Goal: Submit feedback/report problem: Submit feedback/report problem

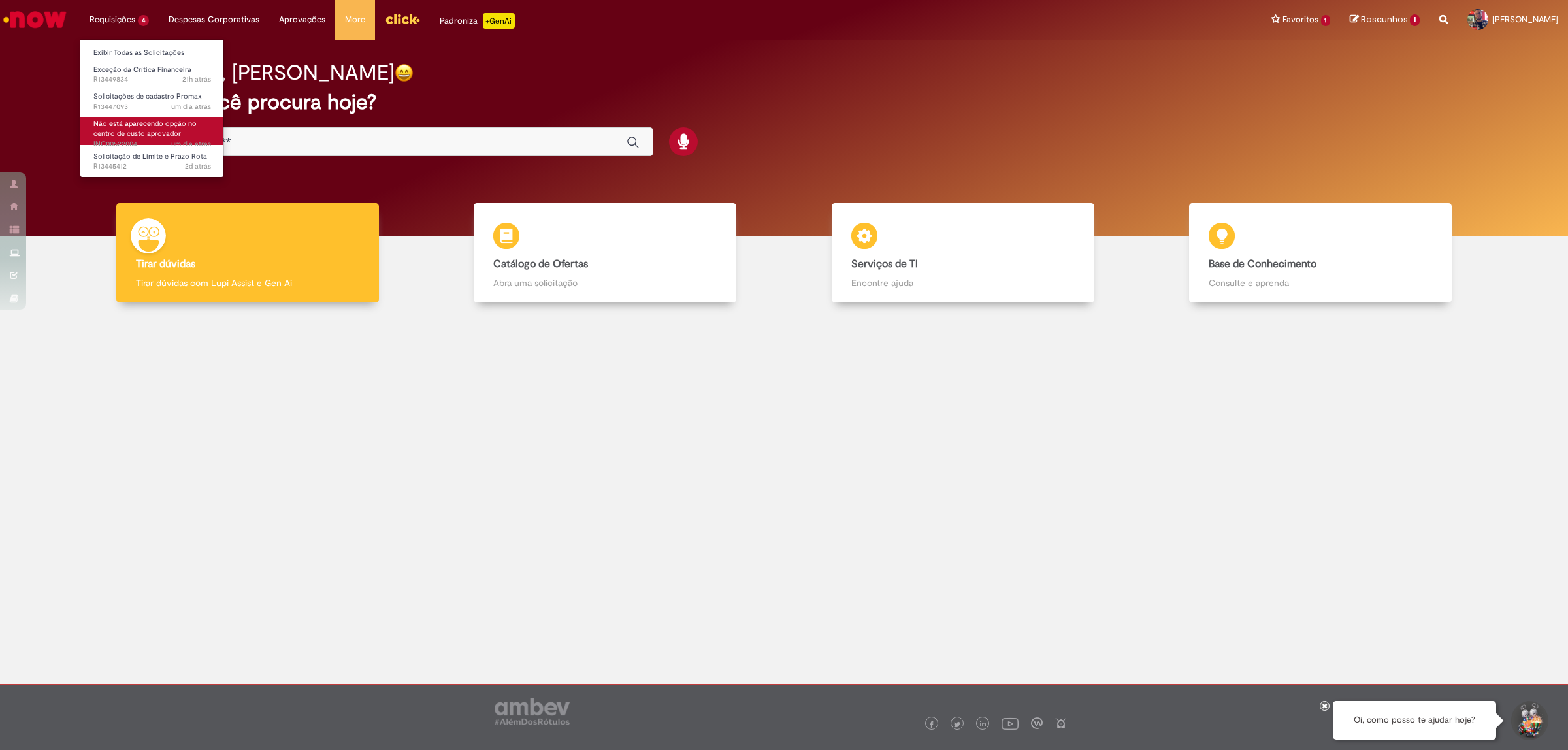
click at [126, 138] on span "Não está aparecendo opção no centro de custo aprovador" at bounding box center [145, 129] width 103 height 20
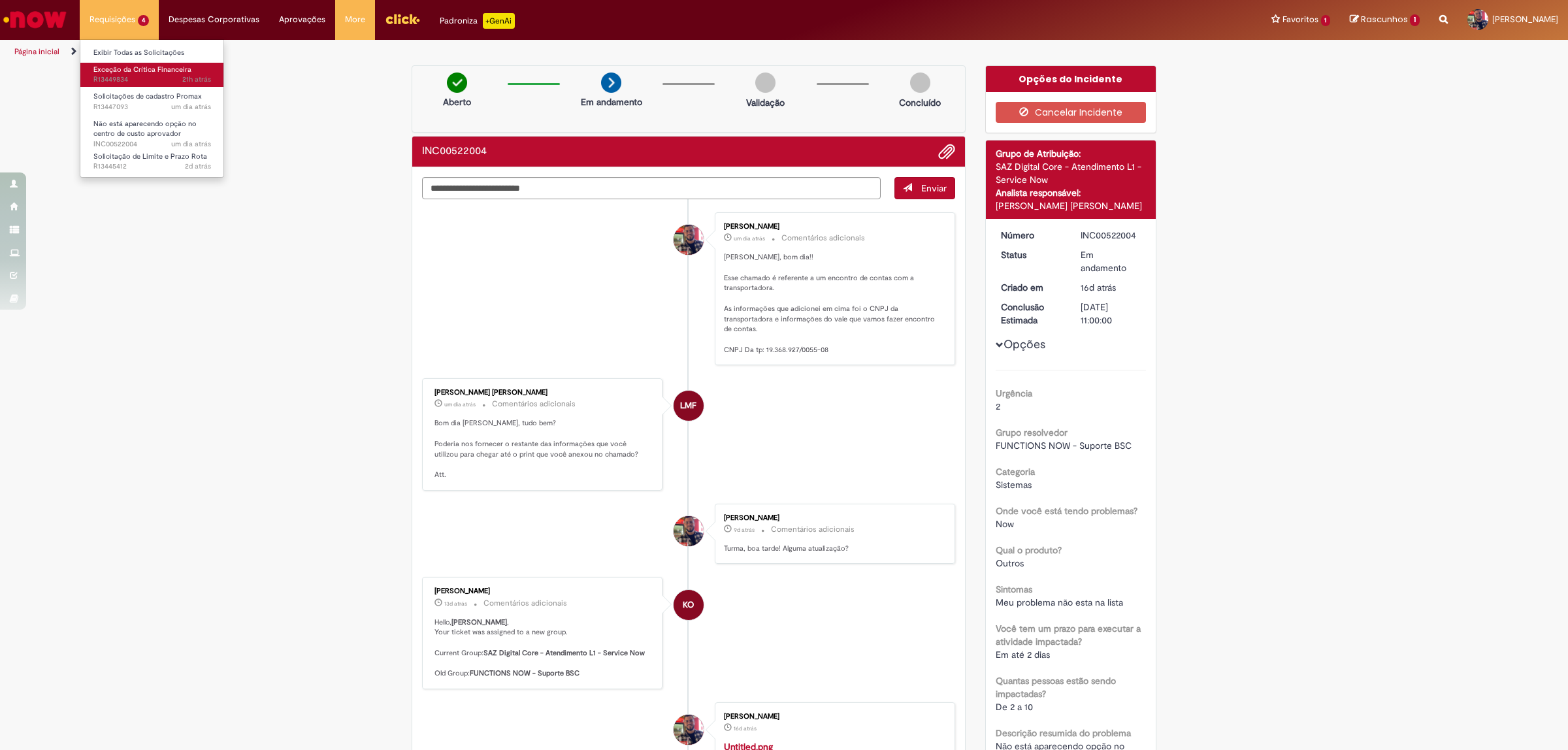
click at [146, 82] on span "21h atrás 21 horas atrás R13449834" at bounding box center [152, 79] width 118 height 10
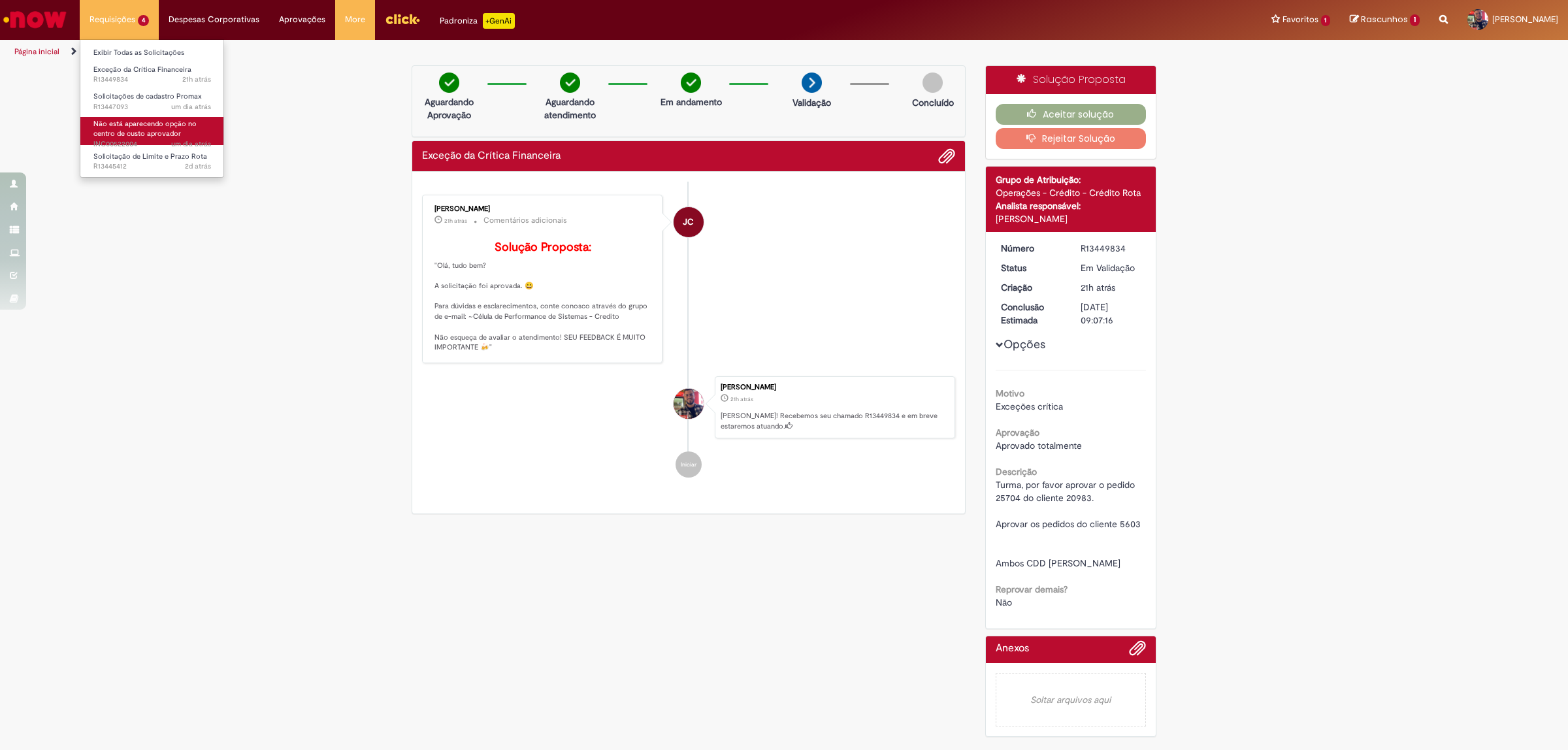
click at [136, 131] on span "Não está aparecendo opção no centro de custo aprovador" at bounding box center [145, 129] width 103 height 20
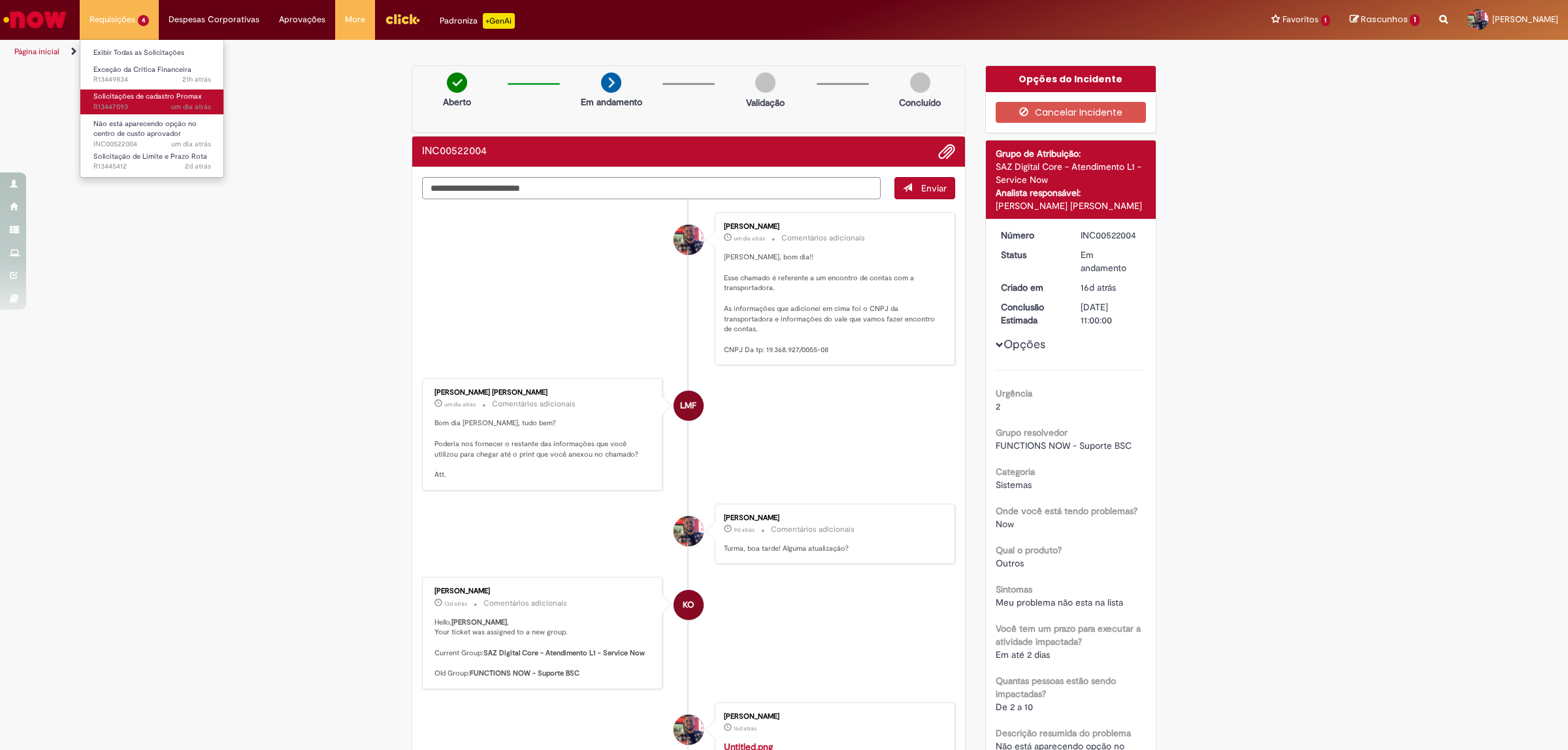
click at [161, 98] on span "Solicitações de cadastro Promax" at bounding box center [148, 96] width 109 height 10
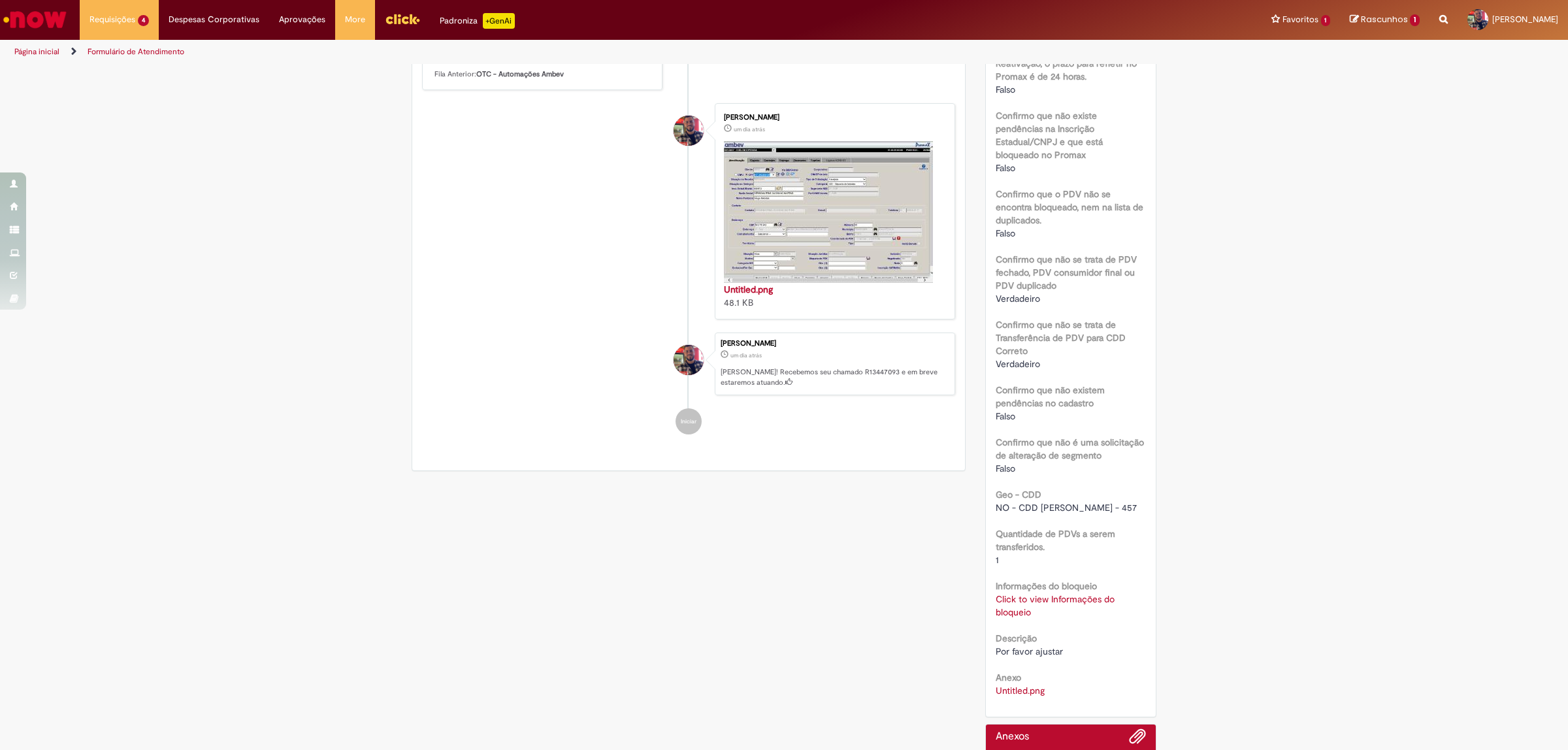
scroll to position [478, 0]
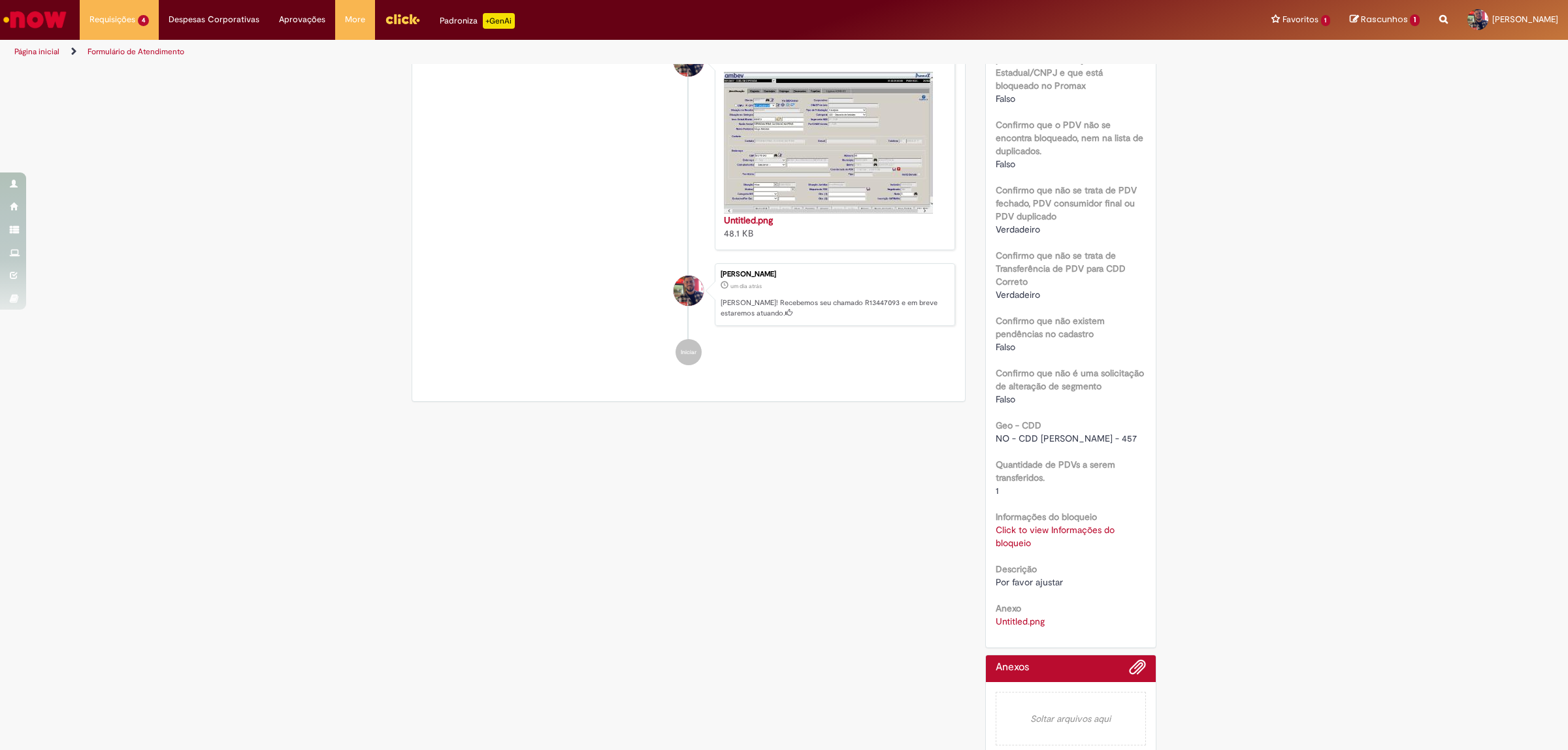
click at [1043, 524] on link "Click to view Informações do bloqueio" at bounding box center [1055, 537] width 119 height 25
click at [902, 471] on td "19831" at bounding box center [945, 471] width 107 height 24
copy td "19831"
click at [1238, 277] on div "Verificar Código de Barras Aguardando Aprovação Aguardando atendimento Em andam…" at bounding box center [784, 175] width 1568 height 1175
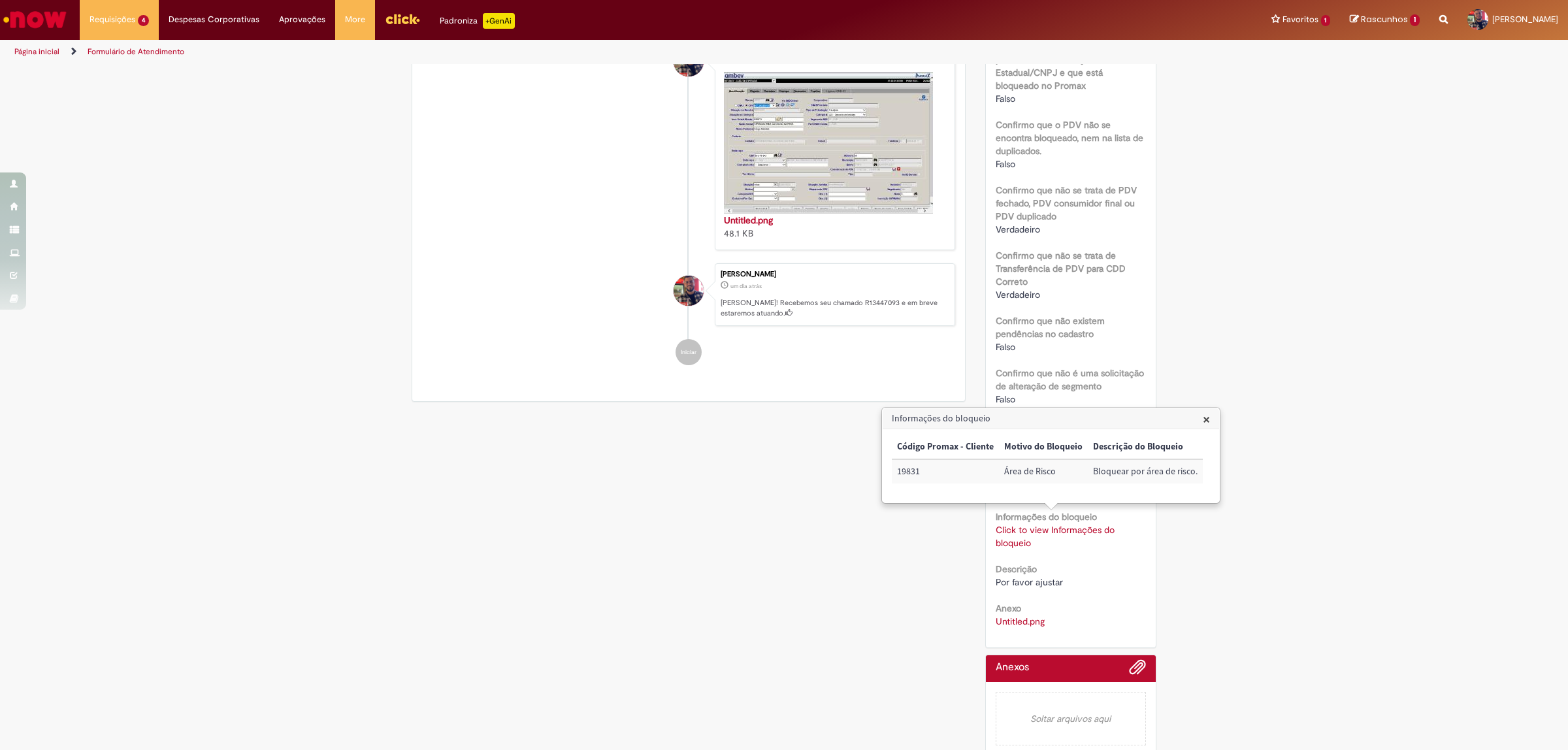
click at [1203, 420] on span "×" at bounding box center [1206, 419] width 7 height 18
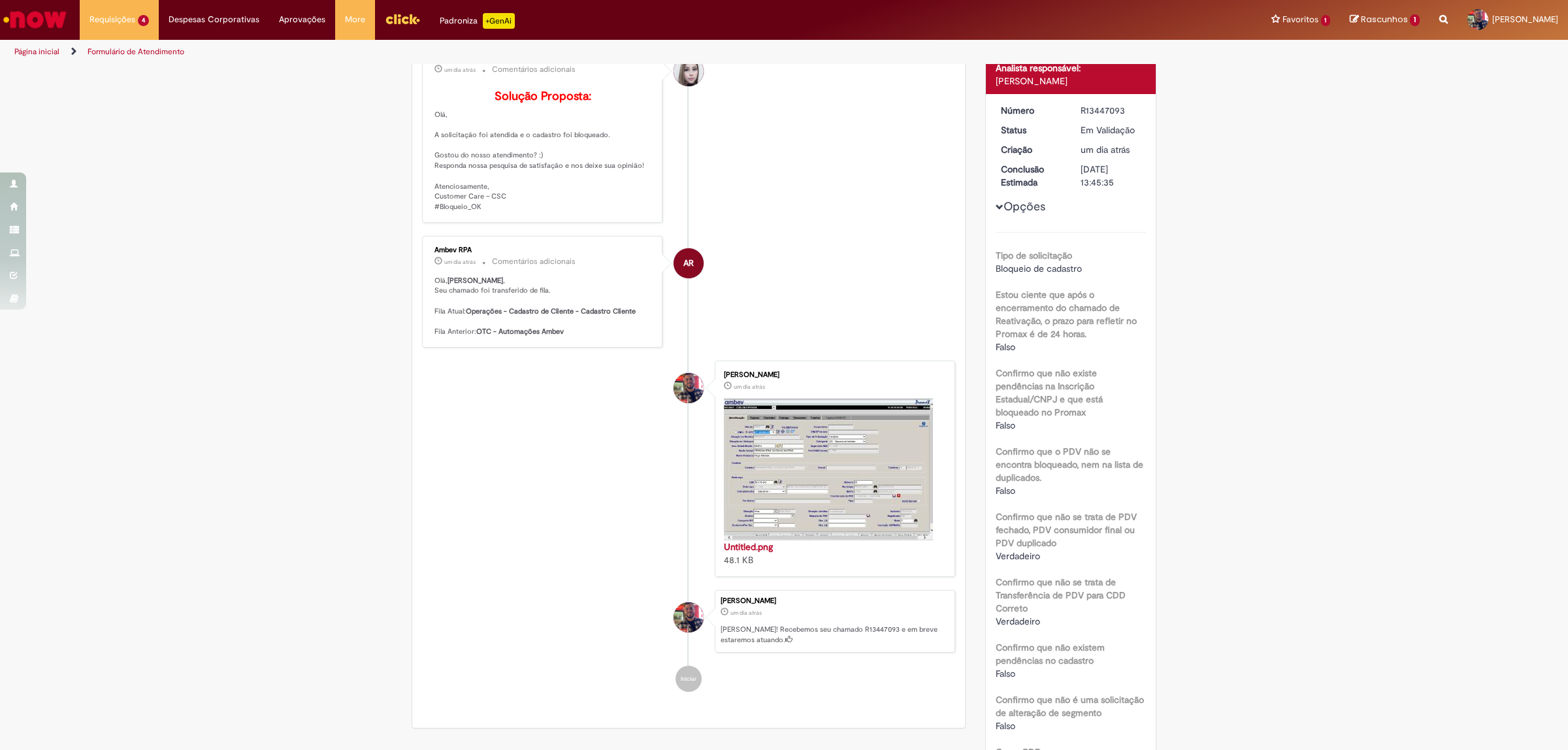
scroll to position [0, 0]
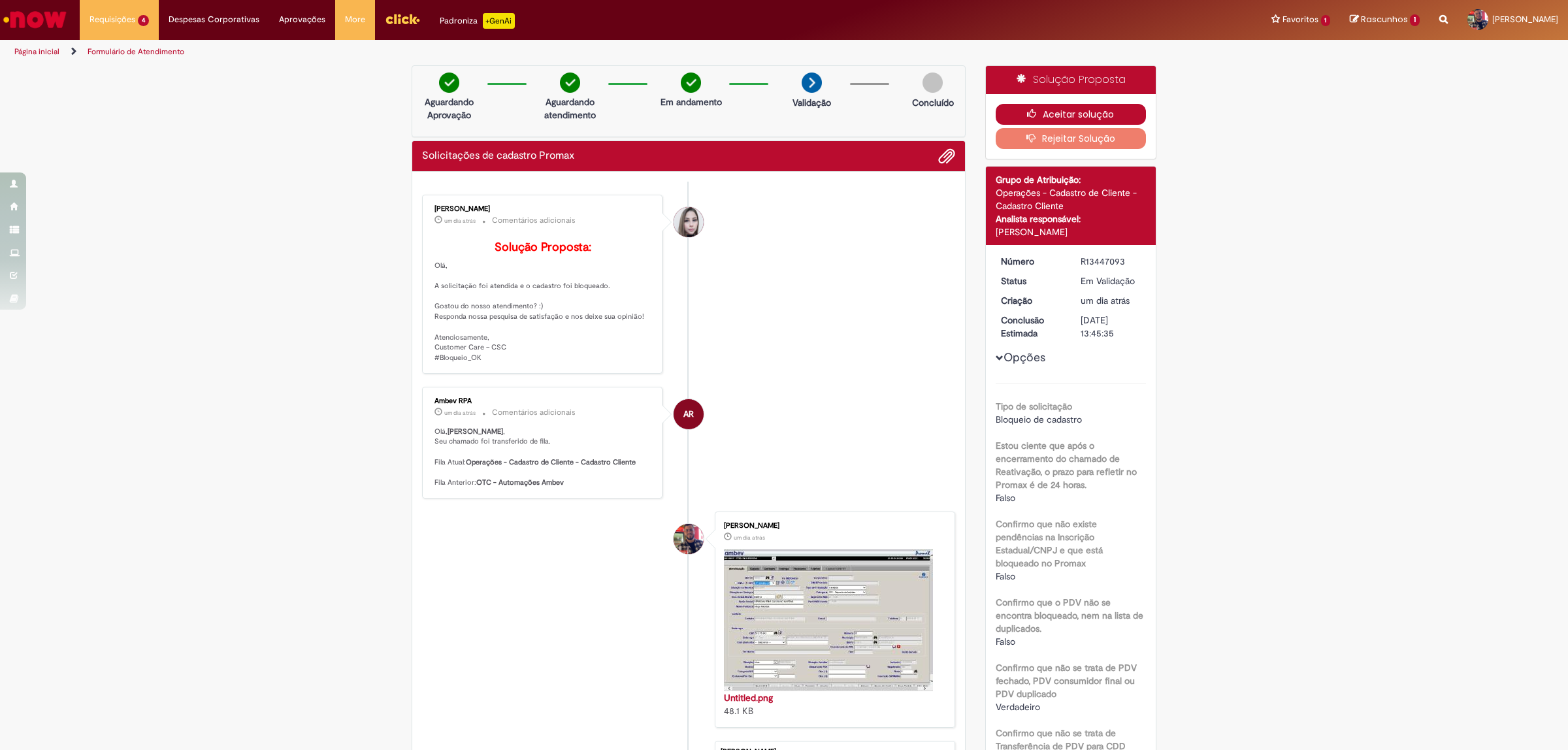
click at [1109, 118] on button "Aceitar solução" at bounding box center [1071, 114] width 151 height 21
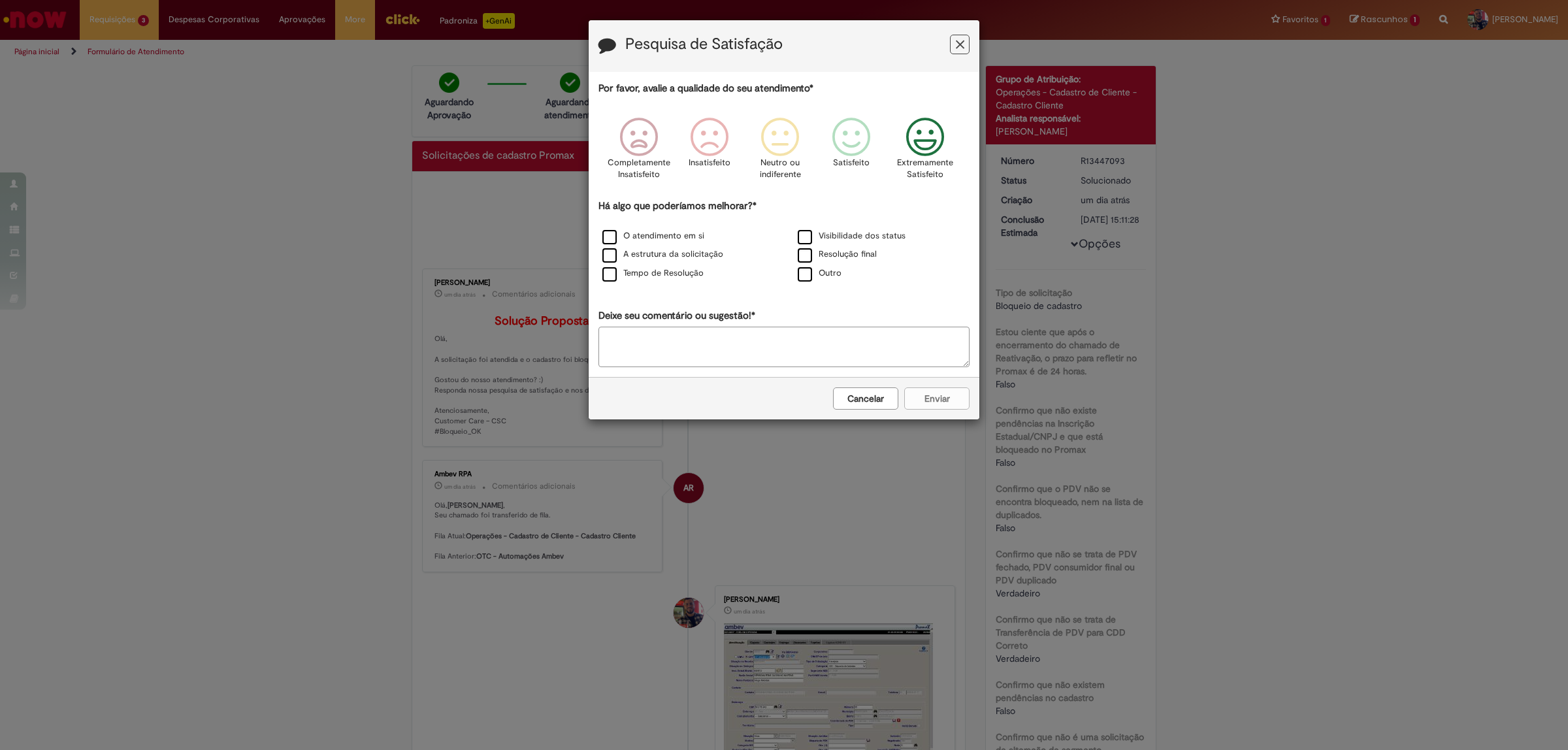
click at [925, 136] on icon "Feedback" at bounding box center [925, 137] width 49 height 39
click at [605, 239] on label "O atendimento em si" at bounding box center [653, 236] width 102 height 12
click at [608, 253] on label "A estrutura da solicitação" at bounding box center [663, 255] width 121 height 12
click at [925, 394] on button "Enviar" at bounding box center [936, 398] width 65 height 22
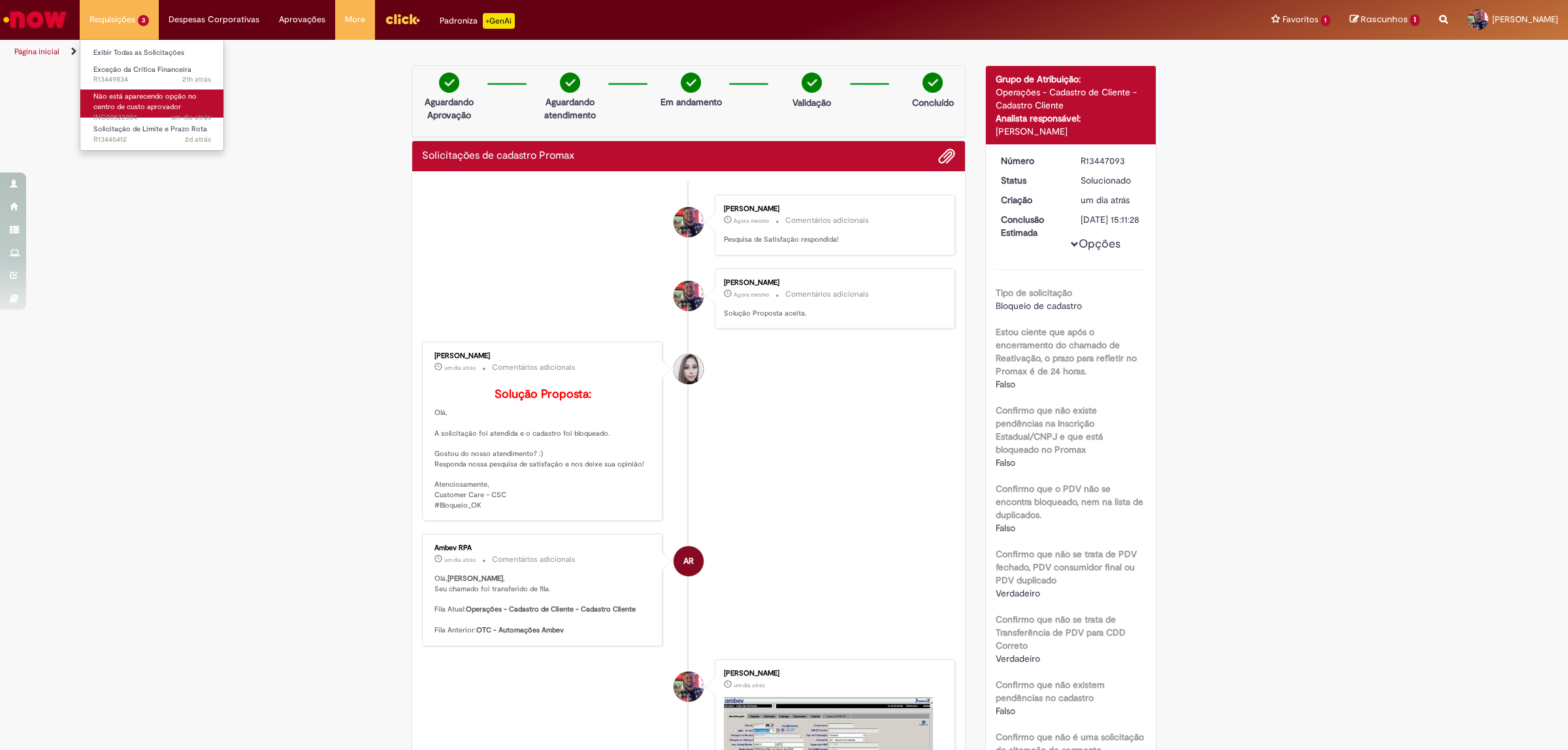
click at [160, 107] on span "Não está aparecendo opção no centro de custo aprovador" at bounding box center [145, 101] width 103 height 20
